Goal: Download file/media

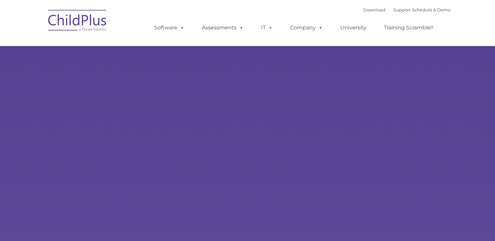
select select "MEDIUM"
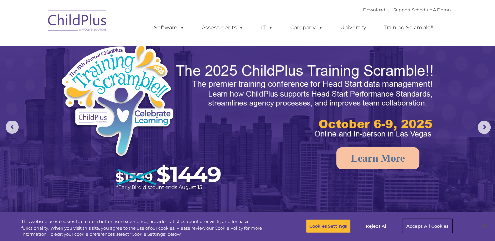
click at [435, 226] on button "Accept All Cookies" at bounding box center [427, 226] width 49 height 14
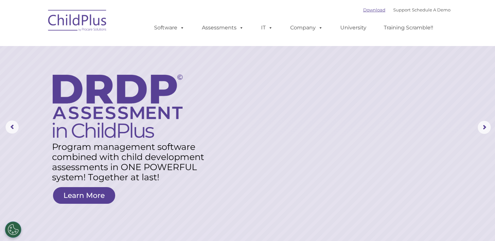
click at [366, 11] on link "Download" at bounding box center [374, 9] width 22 height 5
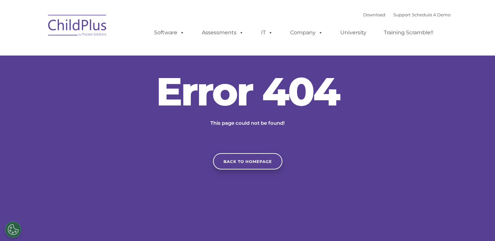
click at [154, 12] on div "Download Support | Schedule A Demo  MENU MENU Software ChildPlus: The original…" at bounding box center [295, 28] width 309 height 36
click at [167, 10] on div "Download Support | Schedule A Demo  MENU MENU Software ChildPlus: The original…" at bounding box center [295, 28] width 309 height 36
